Goal: Obtain resource: Obtain resource

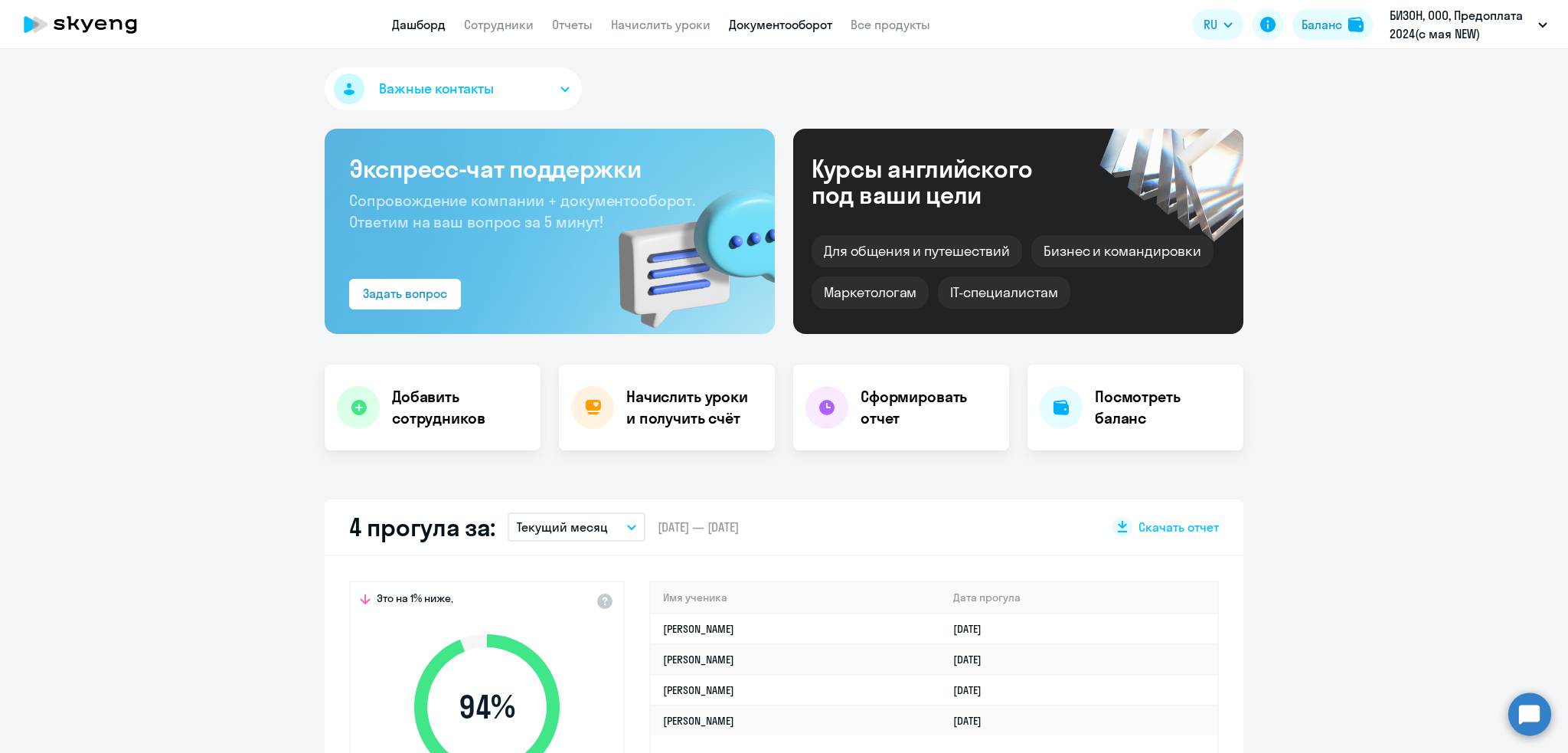
select select "30"
click at [791, 24] on link "Документооборот" at bounding box center [781, 24] width 104 height 16
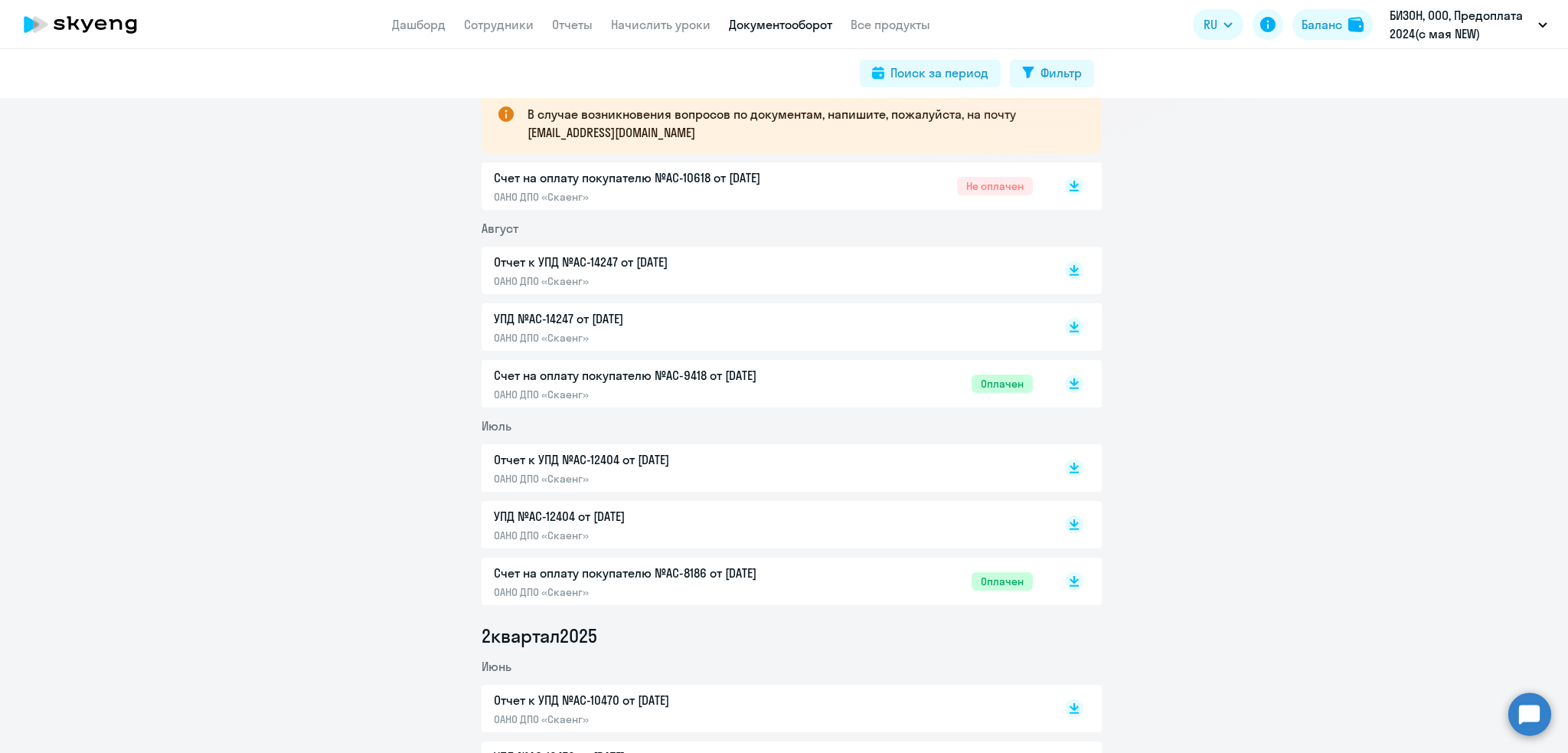
scroll to position [338, 0]
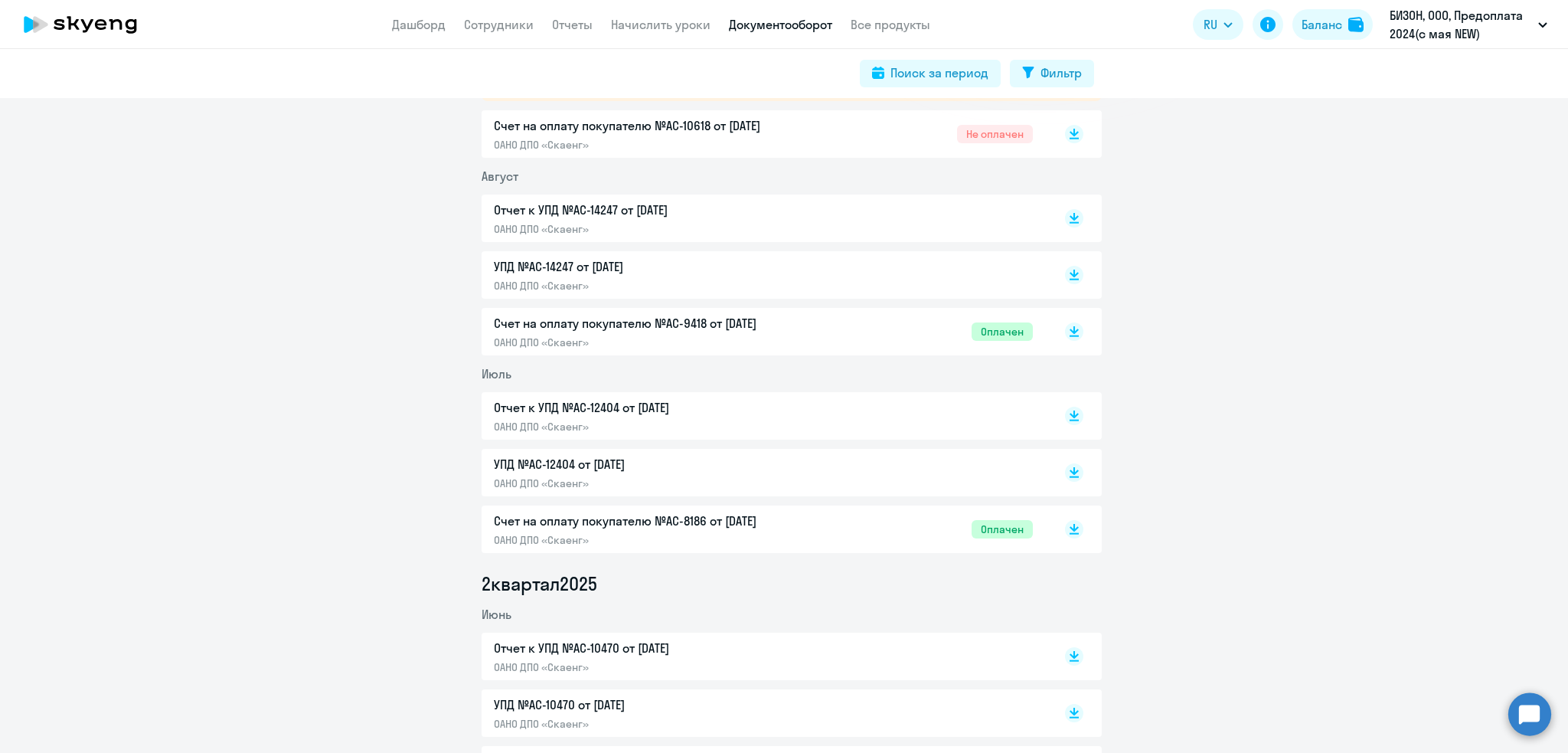
click at [508, 215] on p "Отчет к УПД №AC-14247 от [DATE]" at bounding box center [654, 209] width 322 height 18
click at [577, 420] on p "ОАНО ДПО «Скаенг»" at bounding box center [654, 426] width 322 height 14
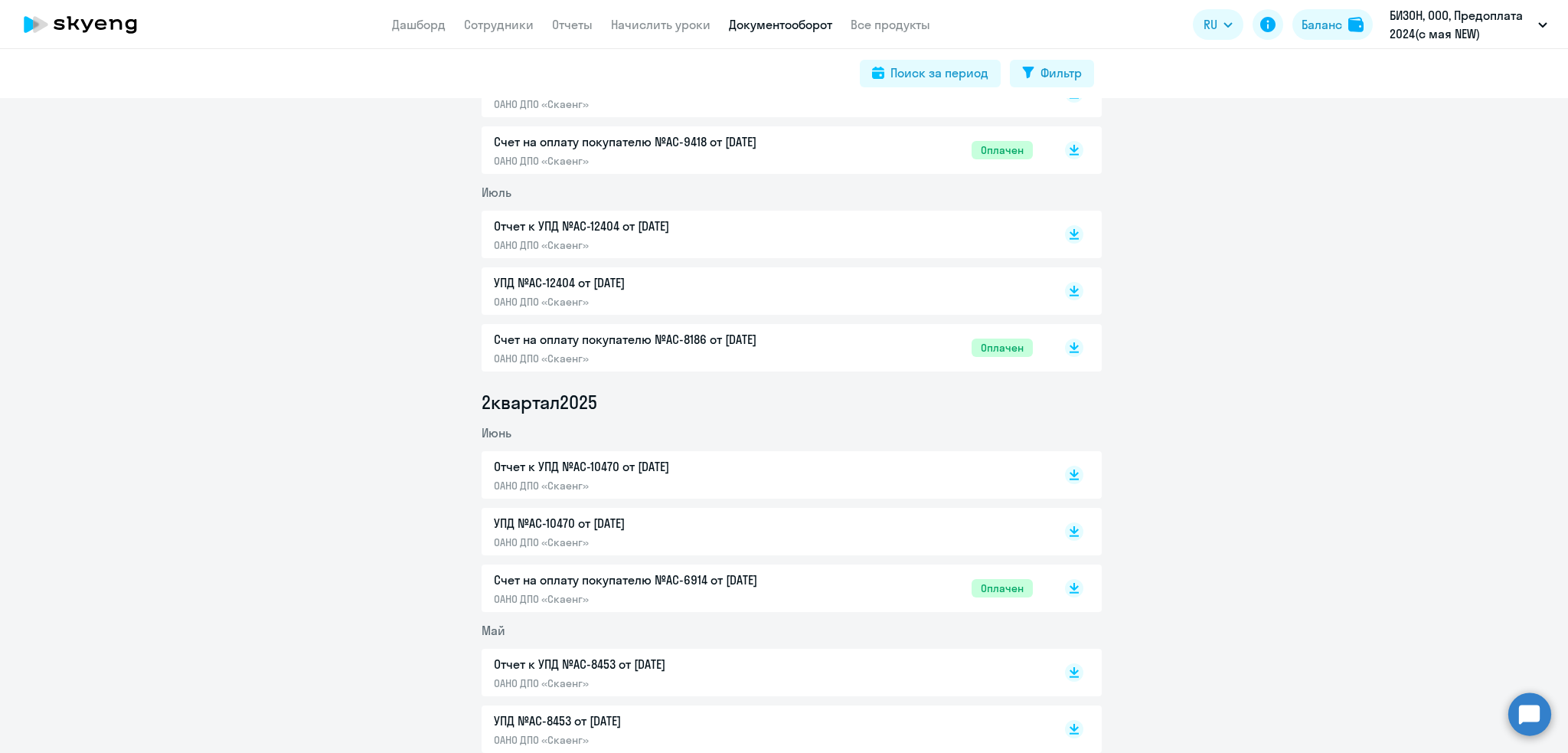
scroll to position [503, 0]
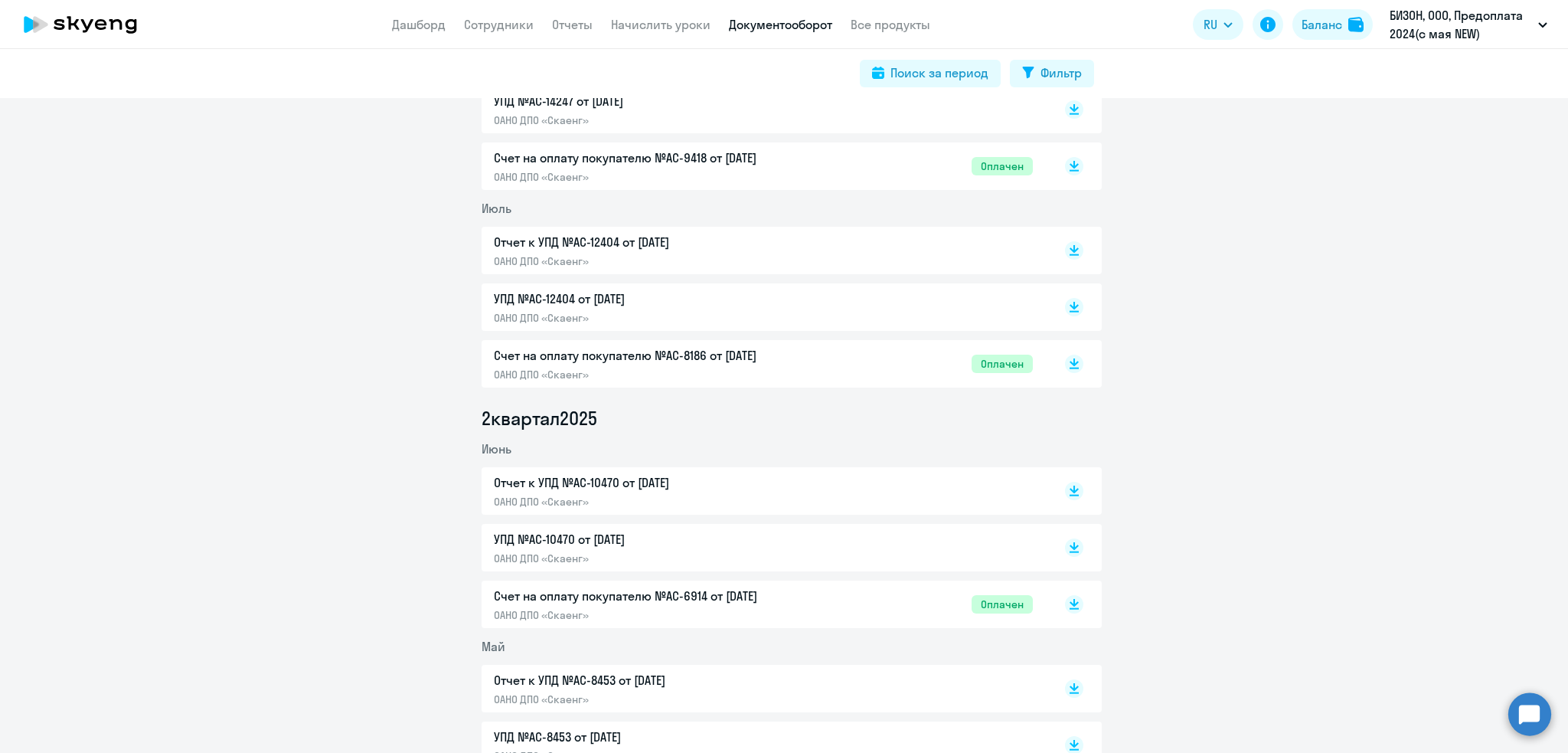
click at [566, 246] on p "Отчет к УПД №AC-12404 от [DATE]" at bounding box center [654, 241] width 322 height 18
click at [589, 495] on p "ОАНО ДПО «Скаенг»" at bounding box center [654, 501] width 322 height 14
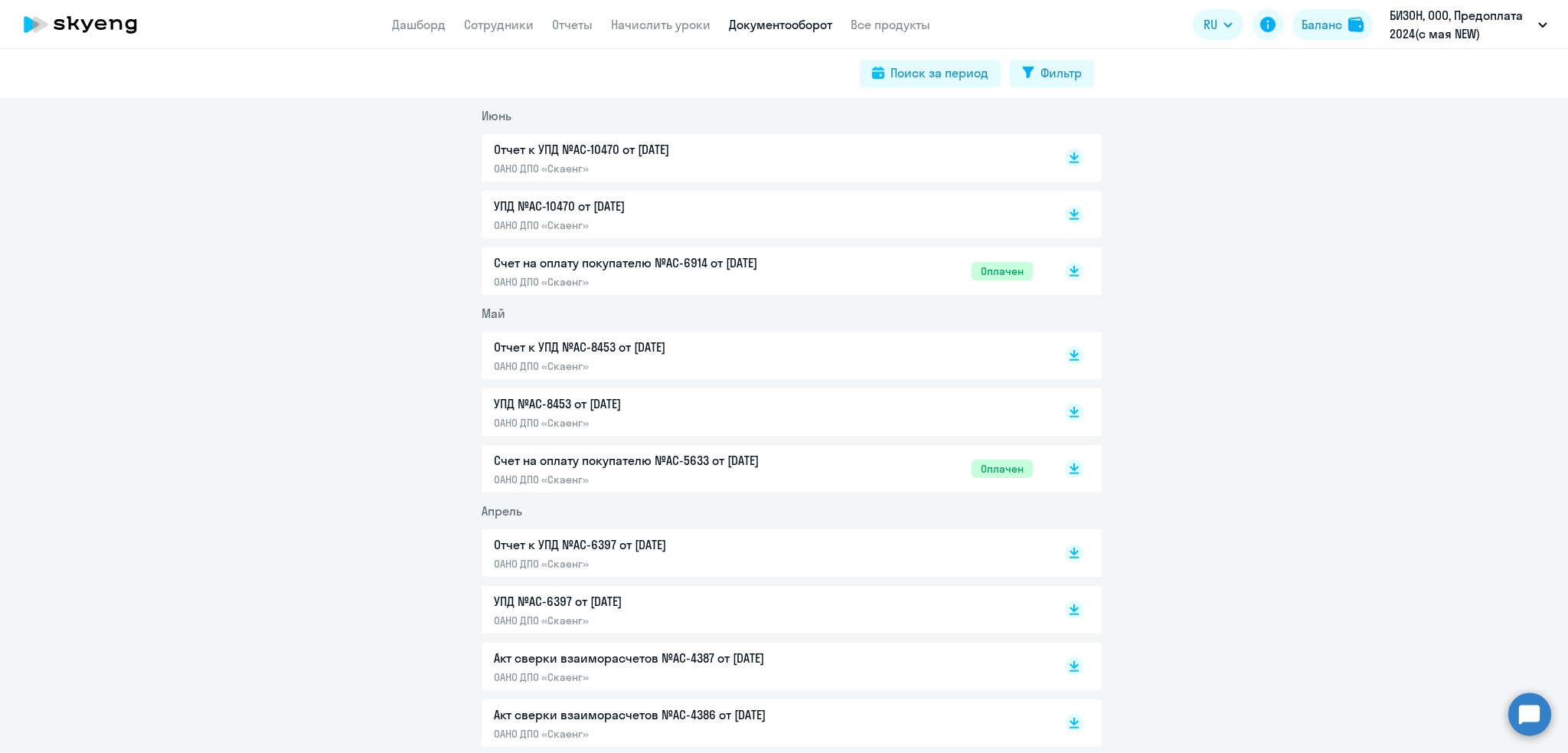
scroll to position [852, 0]
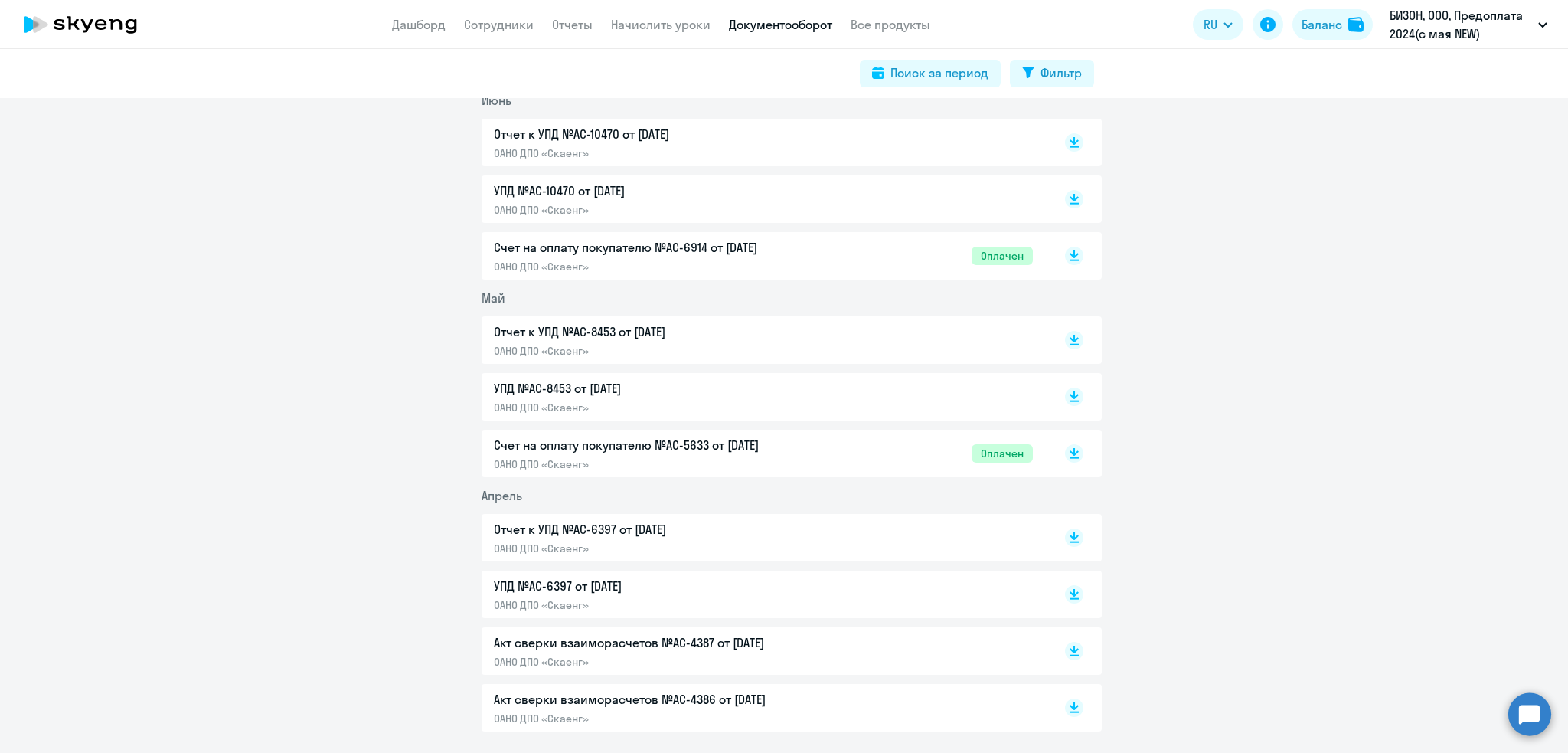
click at [718, 329] on p "Отчет к УПД №AC-8453 от [DATE]" at bounding box center [654, 331] width 322 height 18
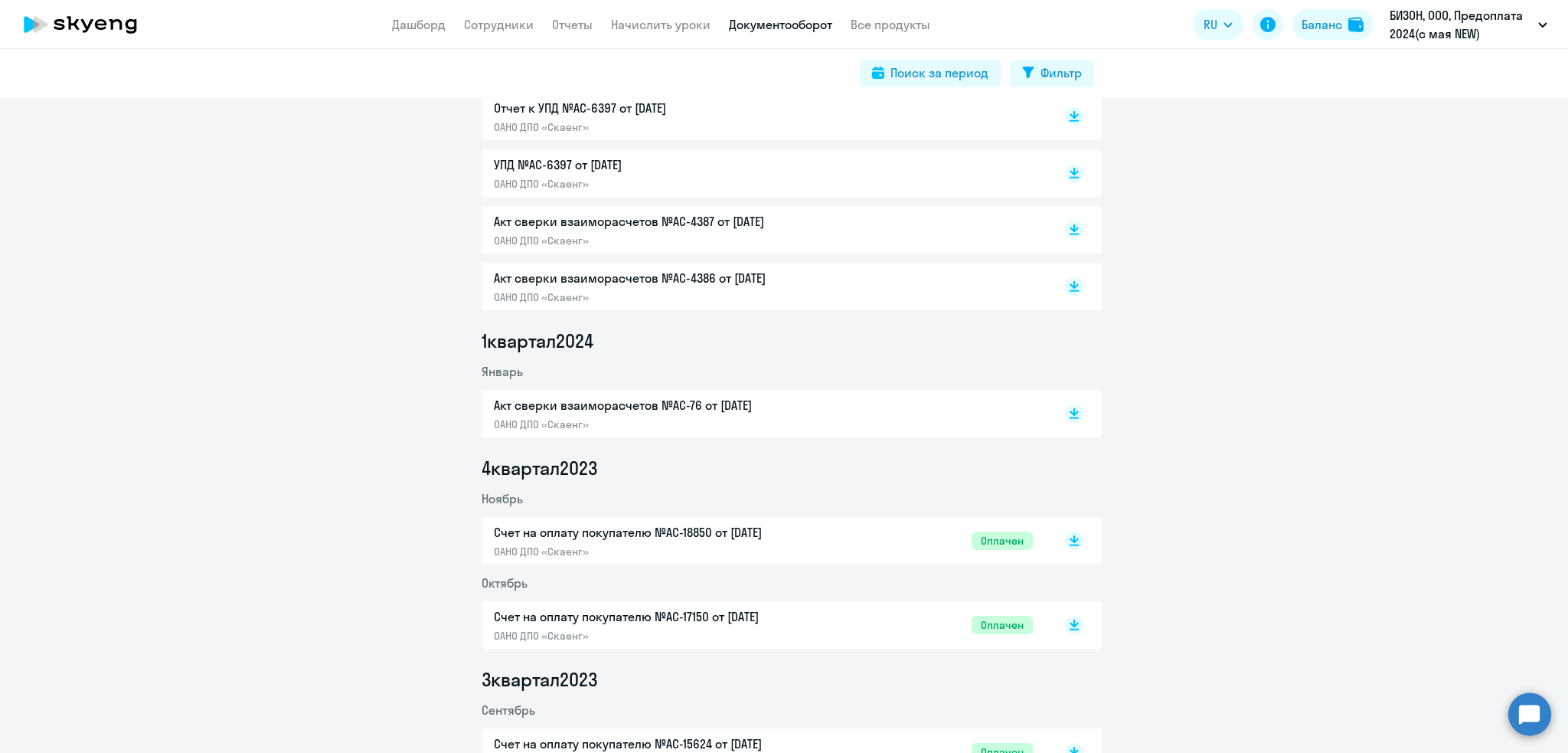
scroll to position [1305, 0]
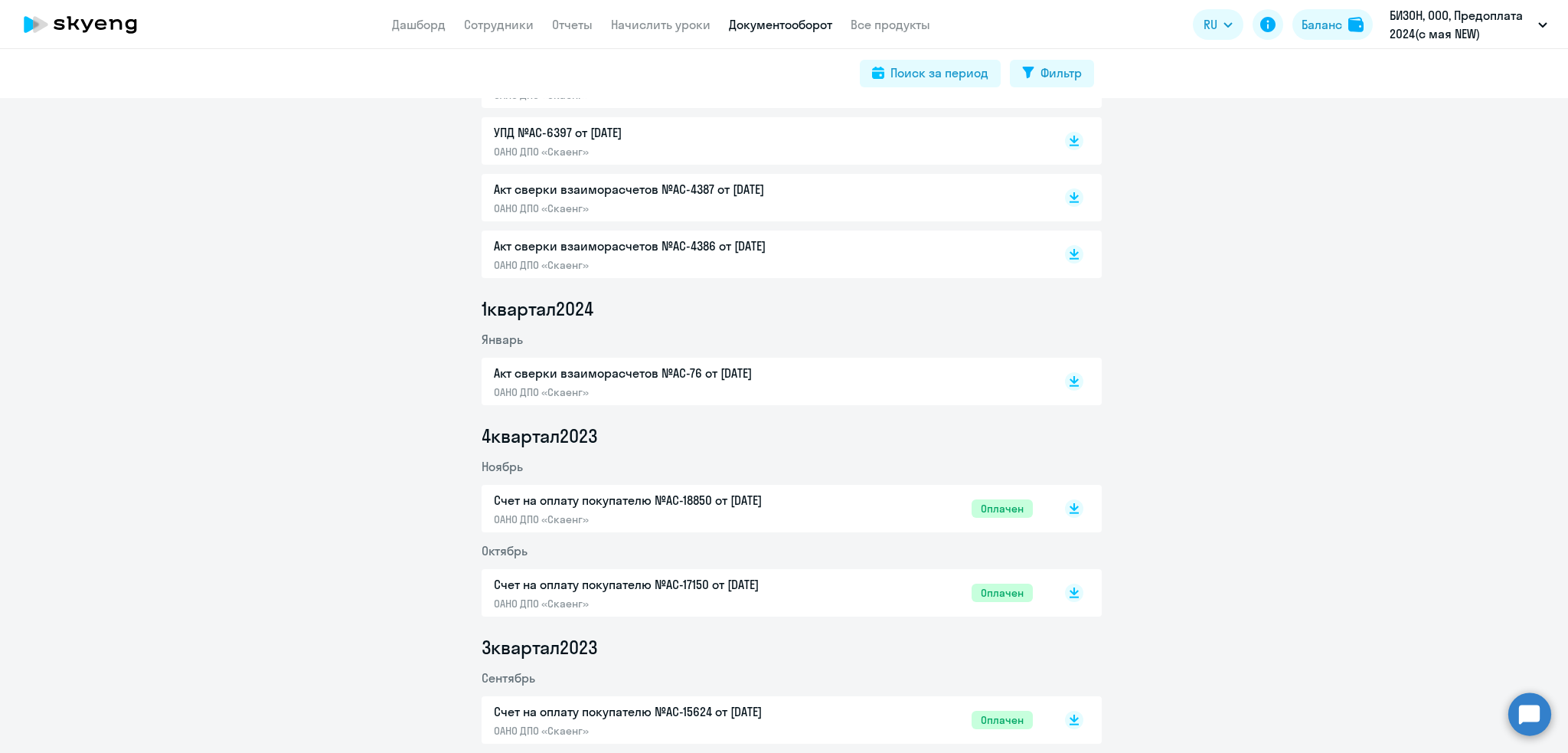
click at [706, 373] on p "Акт сверки взаиморасчетов №AC-76 от [DATE]" at bounding box center [654, 373] width 322 height 18
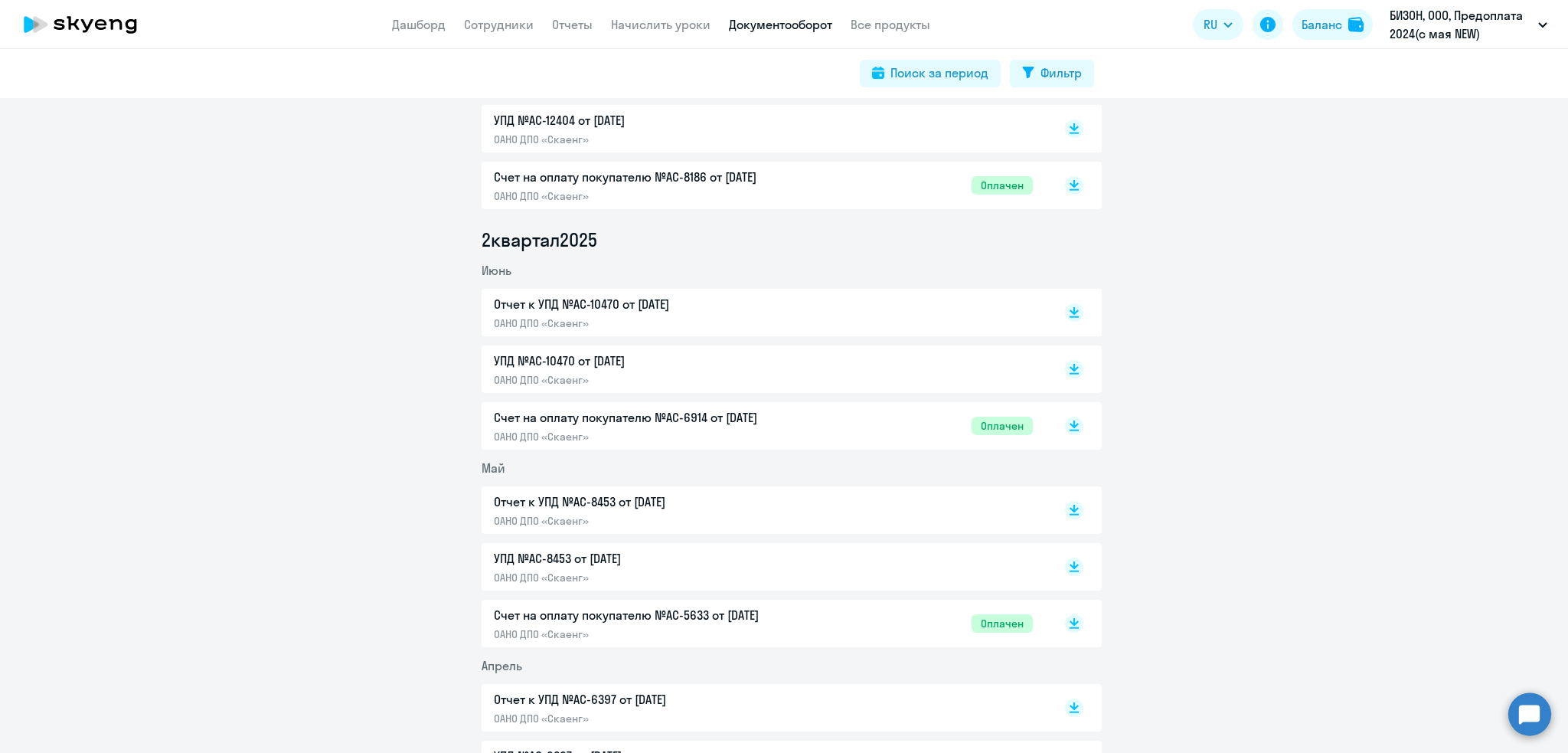
scroll to position [667, 0]
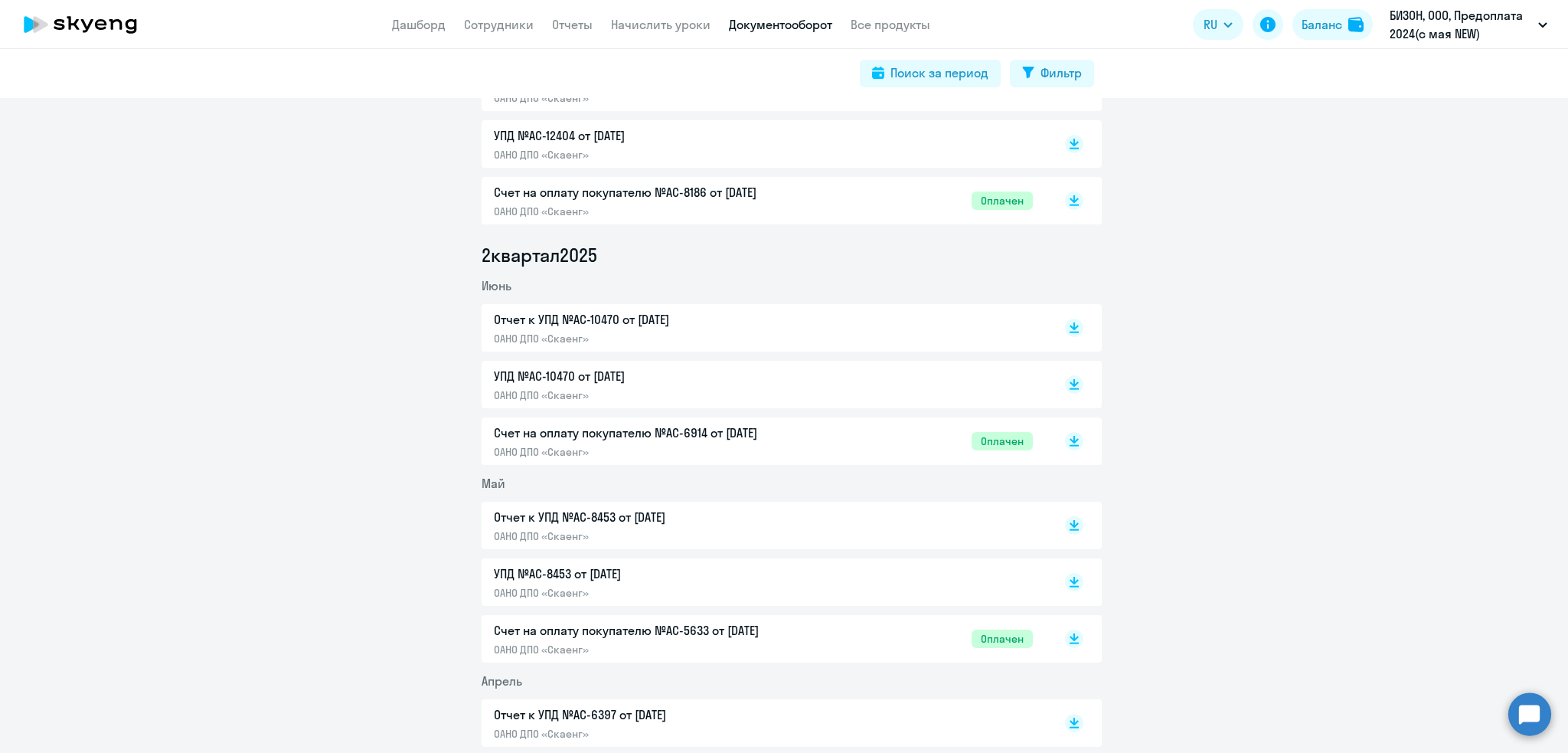
click at [532, 388] on p "ОАНО ДПО «Скаенг»" at bounding box center [654, 395] width 322 height 14
